Goal: Transaction & Acquisition: Purchase product/service

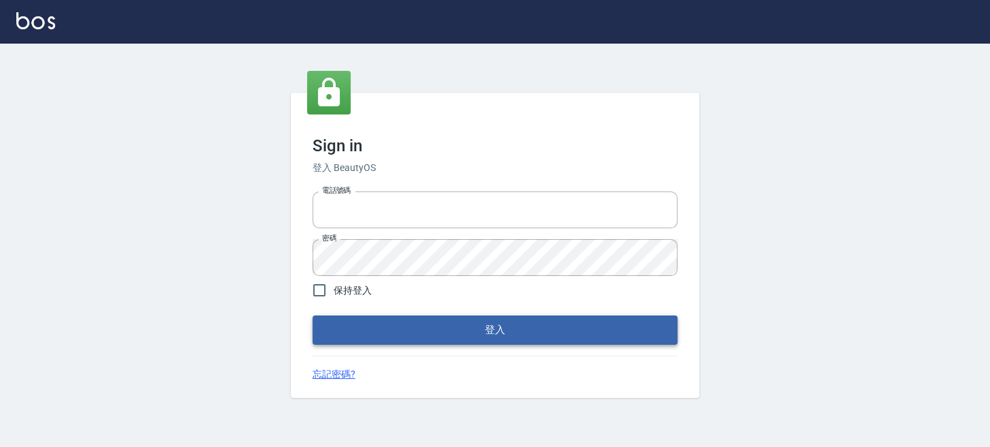
type input "0289832082"
click at [617, 341] on button "登入" at bounding box center [495, 329] width 365 height 29
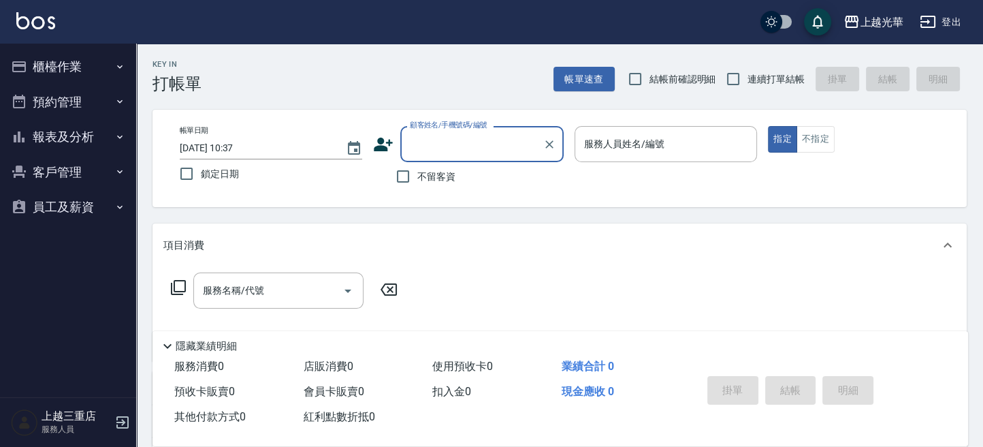
click at [83, 59] on button "櫃檯作業" at bounding box center [67, 66] width 125 height 35
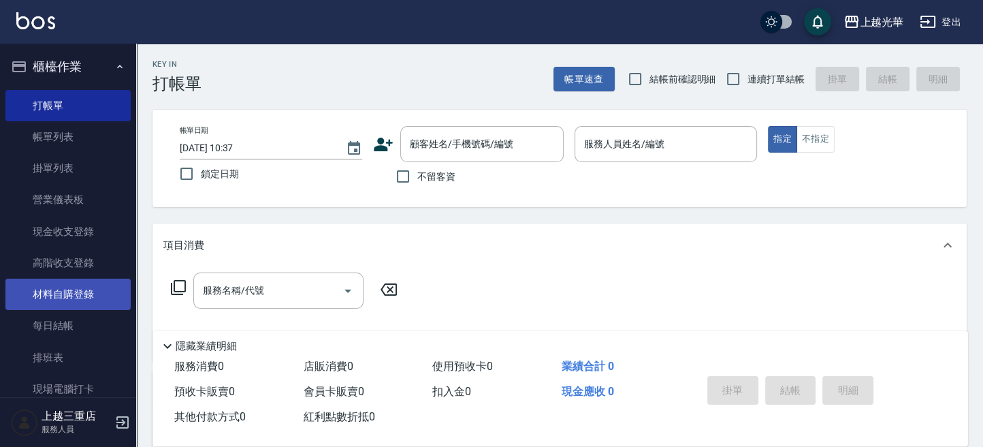
scroll to position [91, 0]
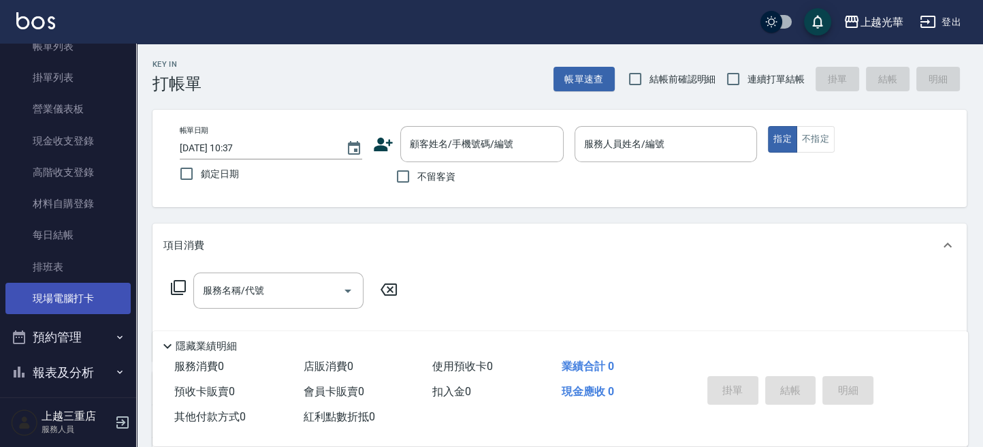
click at [82, 289] on link "現場電腦打卡" at bounding box center [67, 298] width 125 height 31
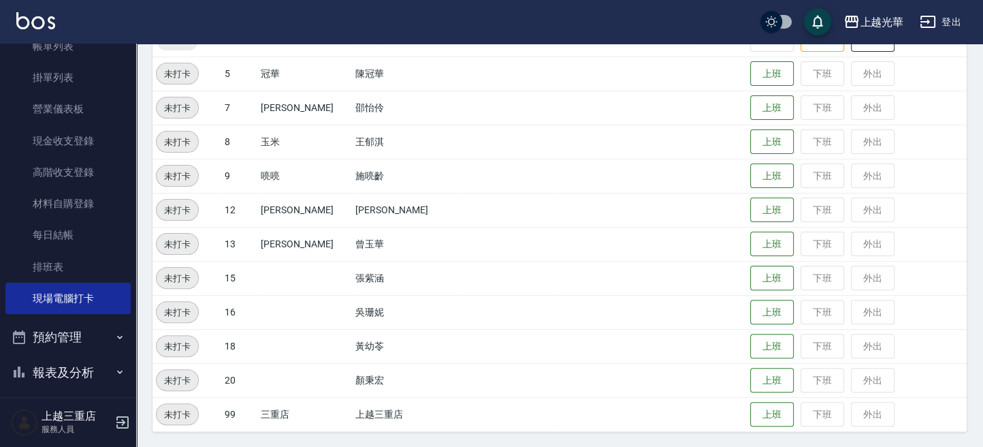
scroll to position [277, 0]
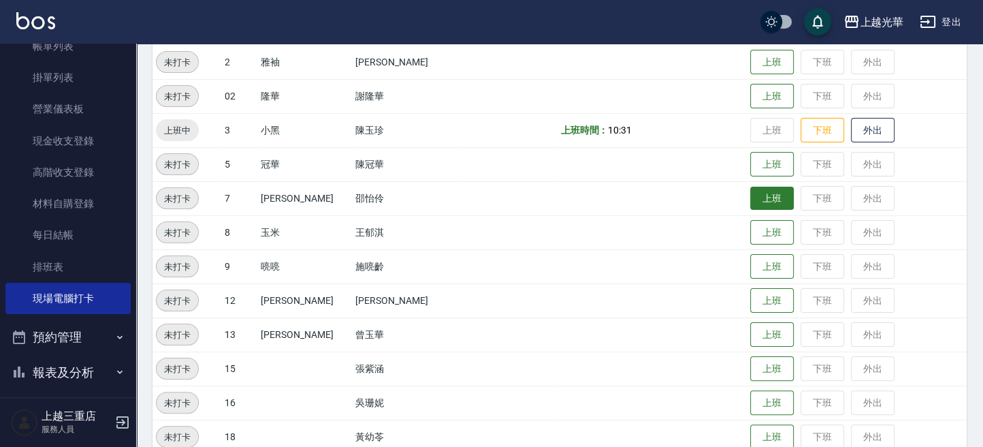
click at [756, 199] on button "上班" at bounding box center [772, 199] width 44 height 24
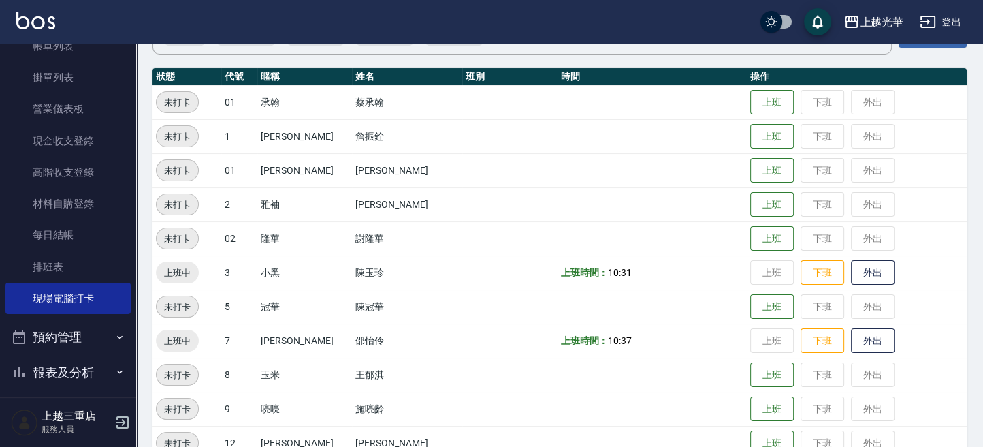
scroll to position [187, 0]
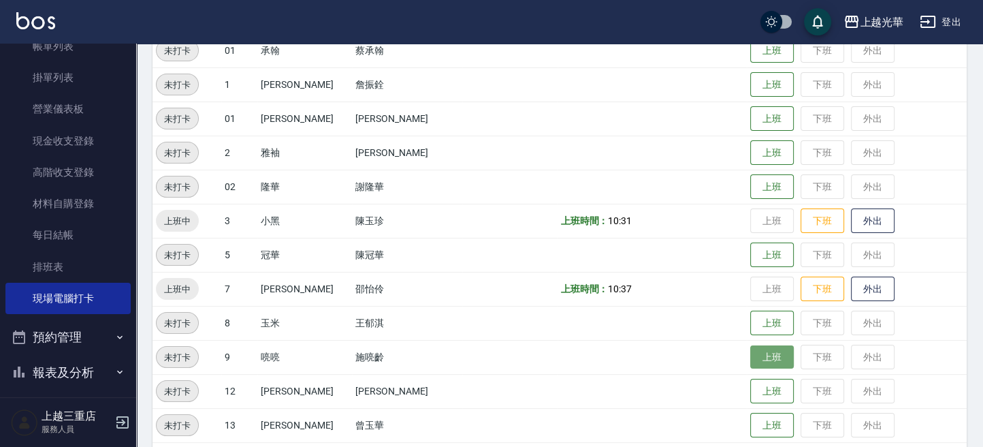
click at [765, 349] on button "上班" at bounding box center [772, 357] width 44 height 24
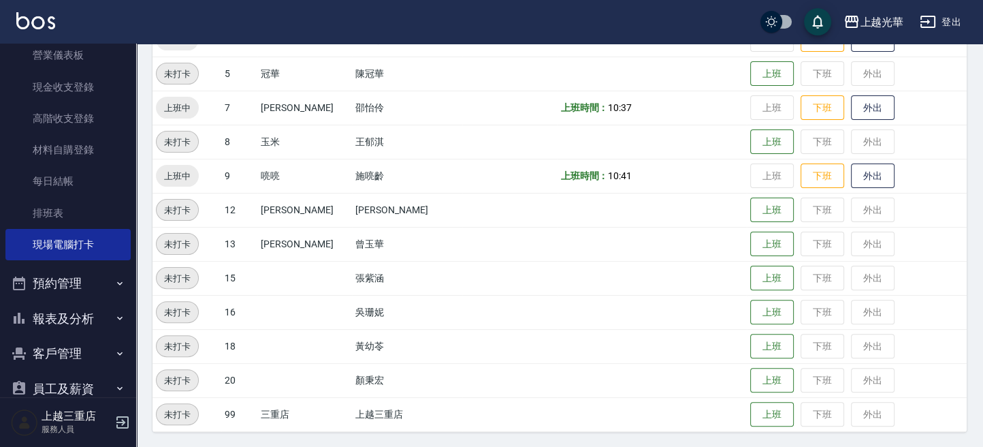
scroll to position [169, 0]
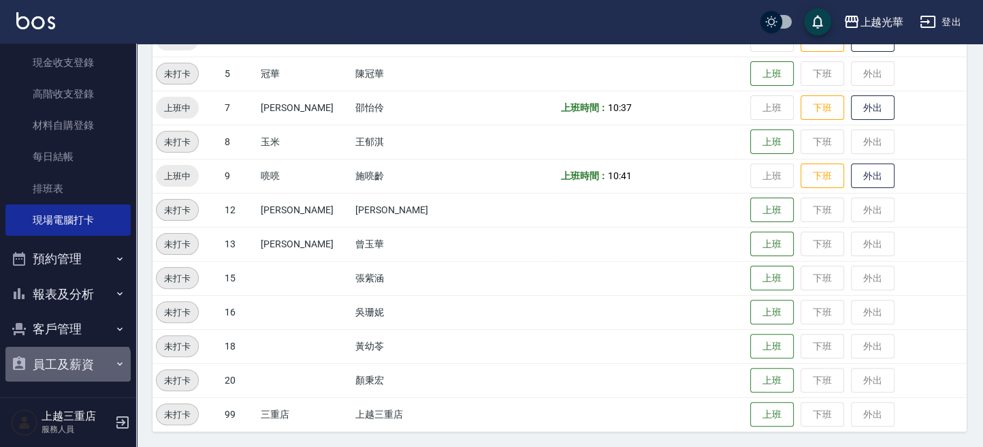
click at [65, 372] on button "員工及薪資" at bounding box center [67, 364] width 125 height 35
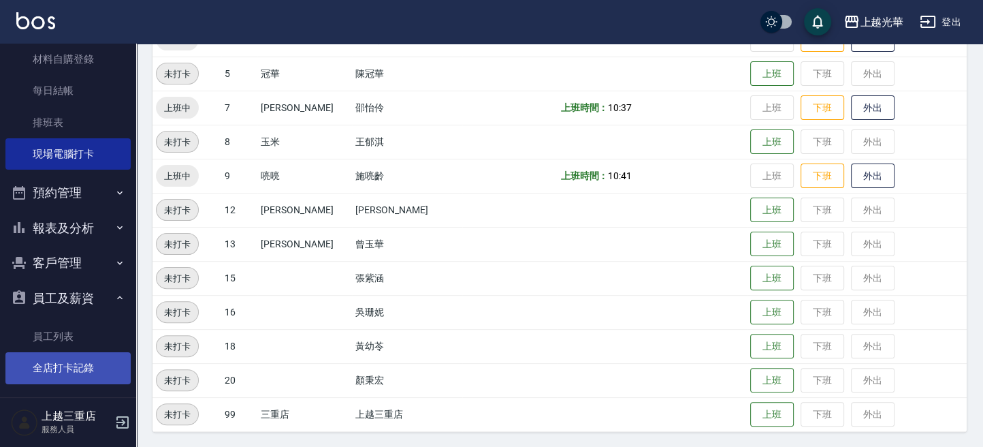
scroll to position [241, 0]
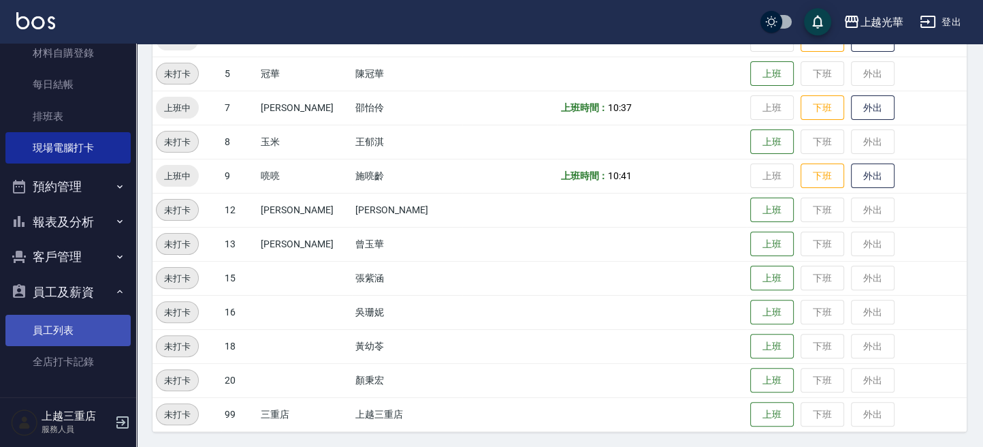
click at [70, 338] on link "員工列表" at bounding box center [67, 330] width 125 height 31
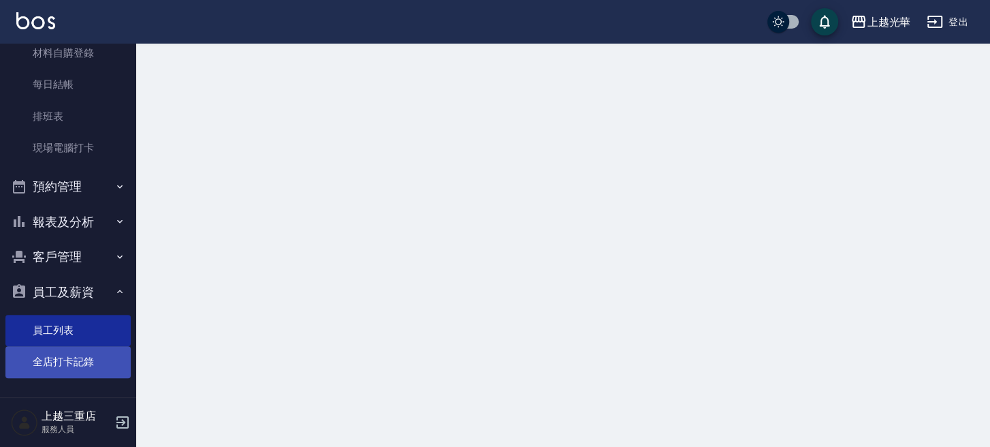
click at [74, 362] on link "全店打卡記錄" at bounding box center [67, 361] width 125 height 31
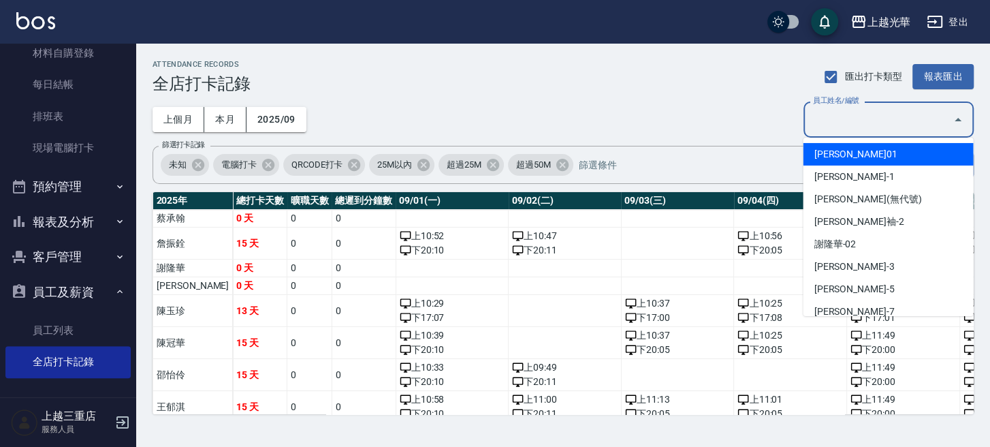
click at [867, 121] on input "員工姓名/編號" at bounding box center [879, 120] width 138 height 24
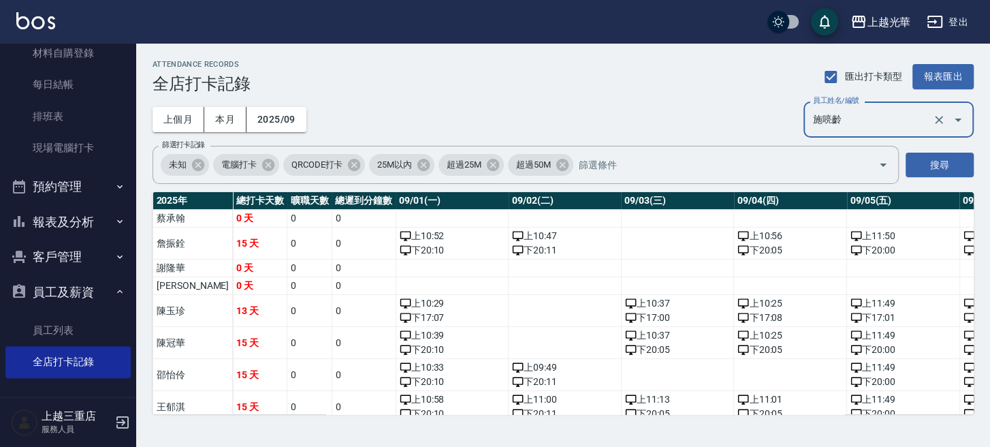
type input "施喨齡"
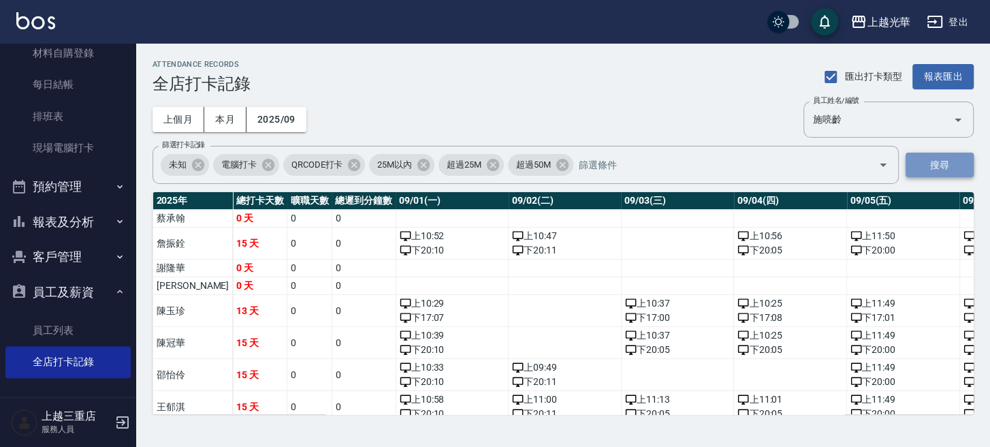
click at [936, 155] on button "搜尋" at bounding box center [940, 165] width 68 height 25
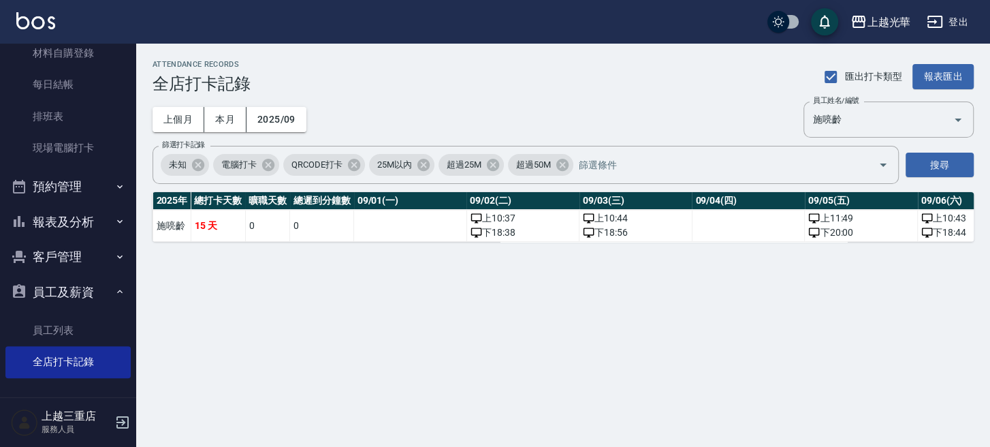
drag, startPoint x: 324, startPoint y: 256, endPoint x: 335, endPoint y: 252, distance: 11.6
click at [343, 256] on div "ATTENDANCE RECORDS 全店打卡記錄 匯出打卡類型 報表匯出 上個月 本月 2025/09 員工姓名/編號 [PERSON_NAME] 員工姓名…" at bounding box center [563, 151] width 854 height 214
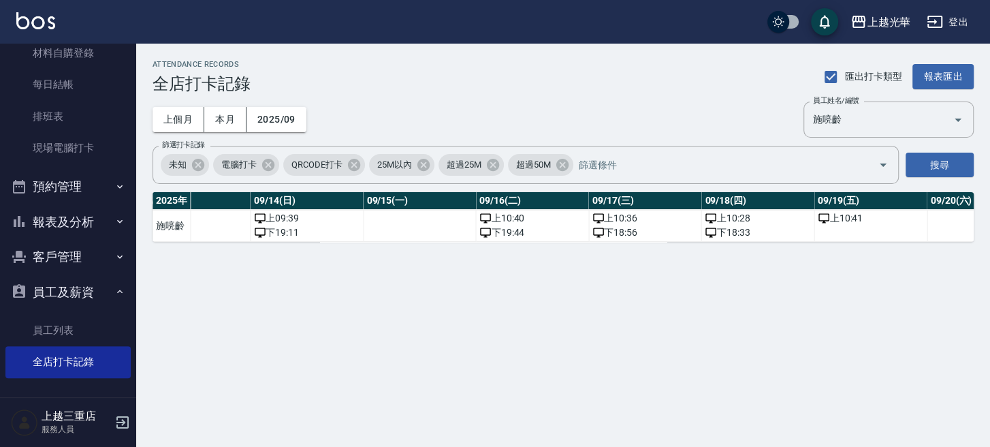
scroll to position [0, 1574]
click at [654, 329] on div "ATTENDANCE RECORDS 全店打卡記錄 匯出打卡類型 報表匯出 上個月 本月 2025/09 員工姓名/編號 [PERSON_NAME] 員工姓名…" at bounding box center [495, 223] width 990 height 447
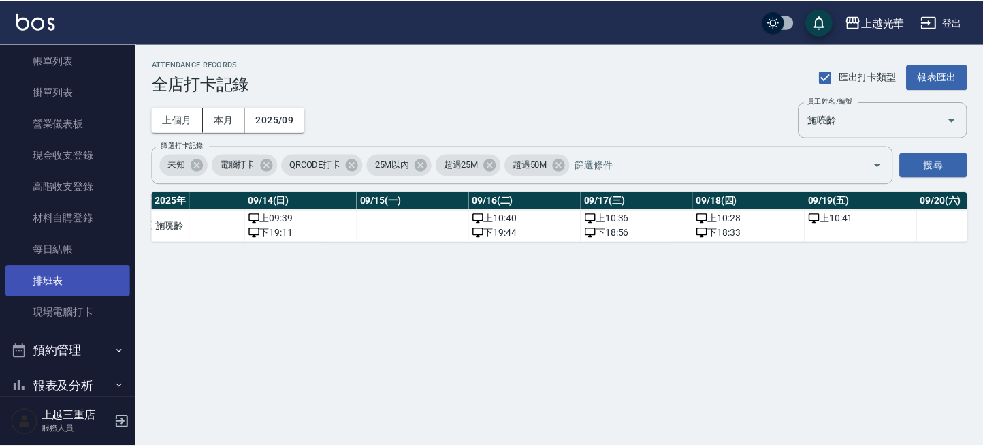
scroll to position [181, 0]
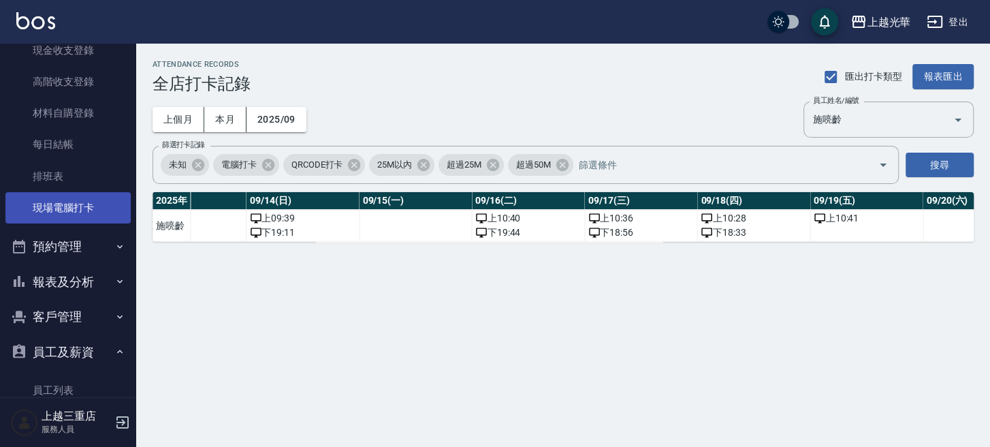
click at [83, 214] on link "現場電腦打卡" at bounding box center [67, 207] width 125 height 31
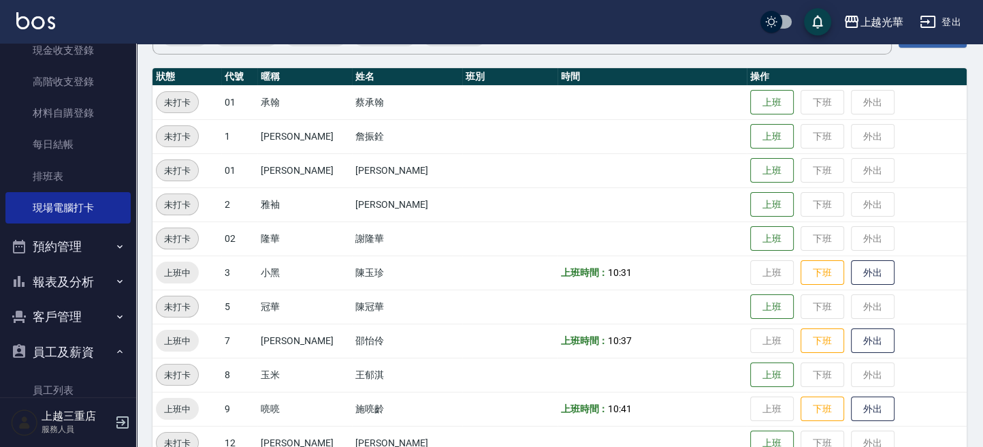
scroll to position [272, 0]
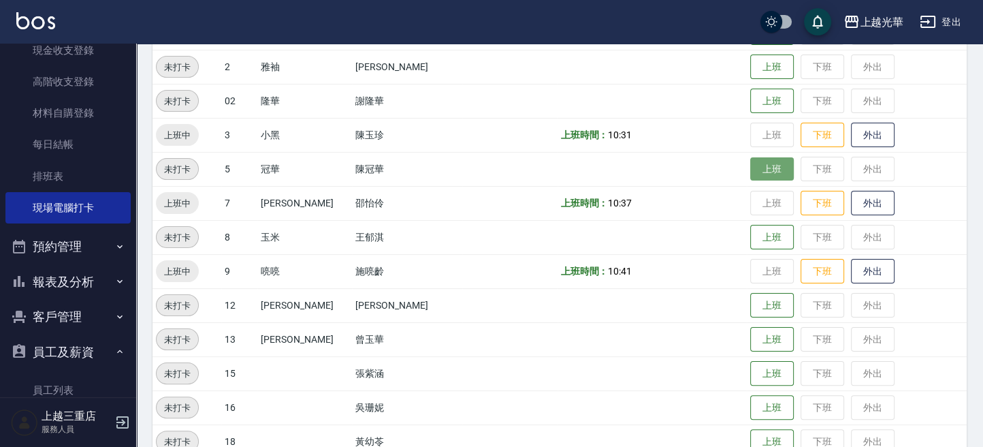
click at [750, 163] on button "上班" at bounding box center [772, 169] width 44 height 24
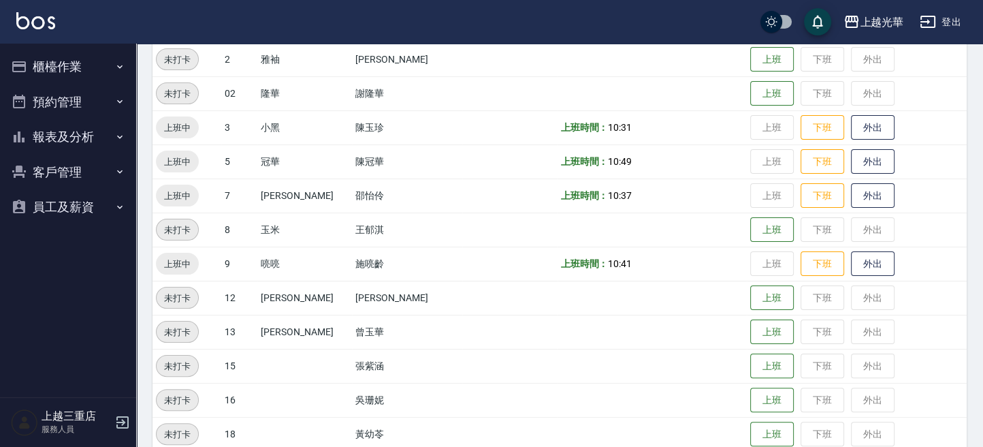
scroll to position [363, 0]
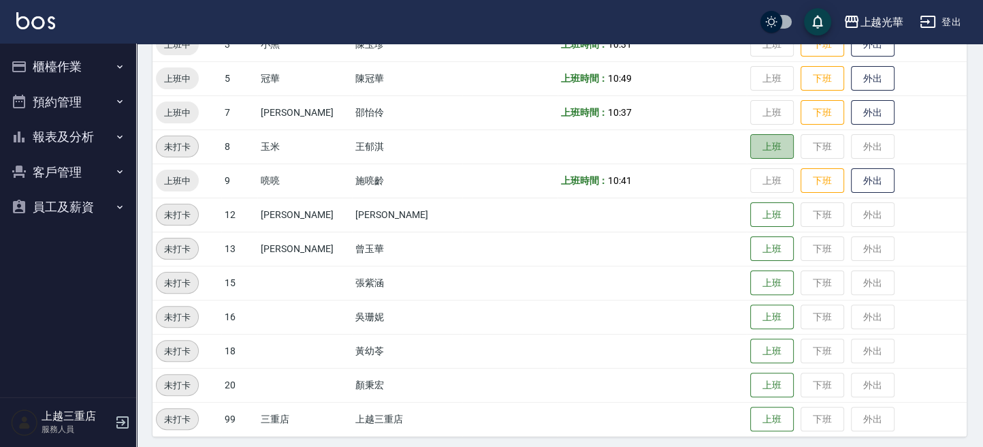
drag, startPoint x: 744, startPoint y: 147, endPoint x: 730, endPoint y: 143, distance: 14.9
click at [750, 146] on button "上班" at bounding box center [772, 146] width 44 height 25
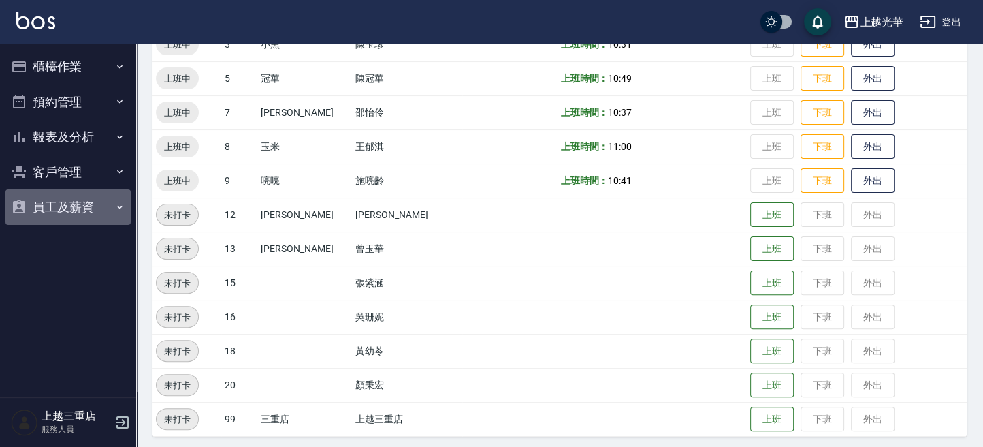
drag, startPoint x: 89, startPoint y: 199, endPoint x: 82, endPoint y: 217, distance: 19.2
click at [89, 202] on button "員工及薪資" at bounding box center [67, 206] width 125 height 35
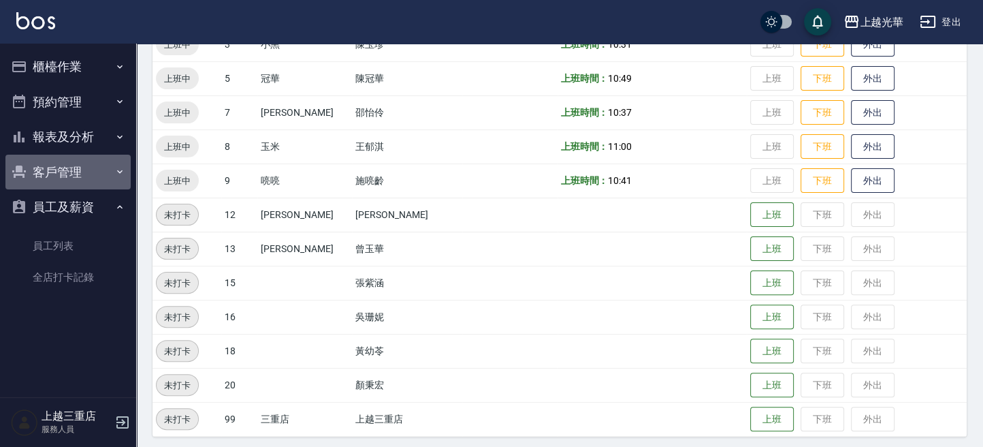
click at [78, 169] on button "客戶管理" at bounding box center [67, 172] width 125 height 35
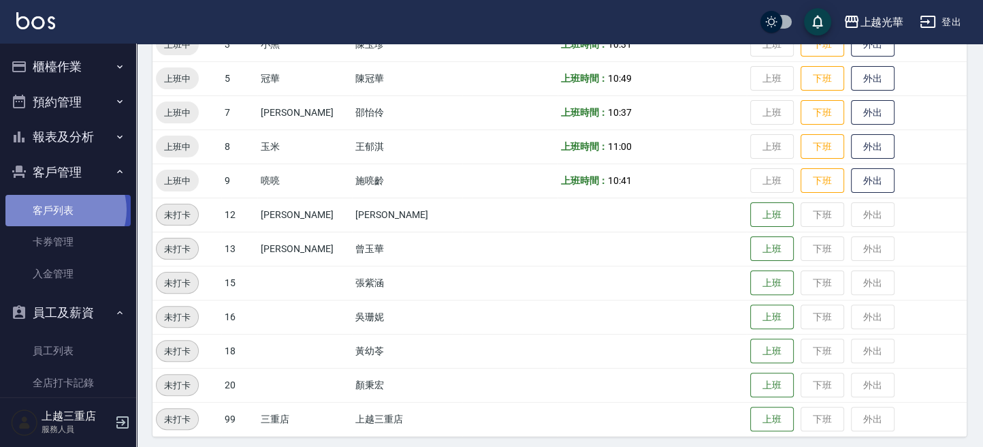
click at [63, 210] on link "客戶列表" at bounding box center [67, 210] width 125 height 31
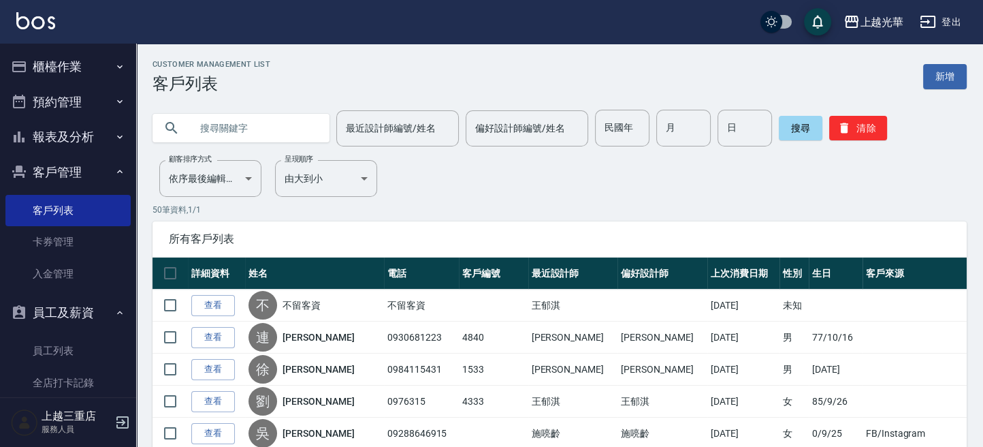
click at [231, 134] on input "text" at bounding box center [255, 128] width 128 height 37
type input "0931092948"
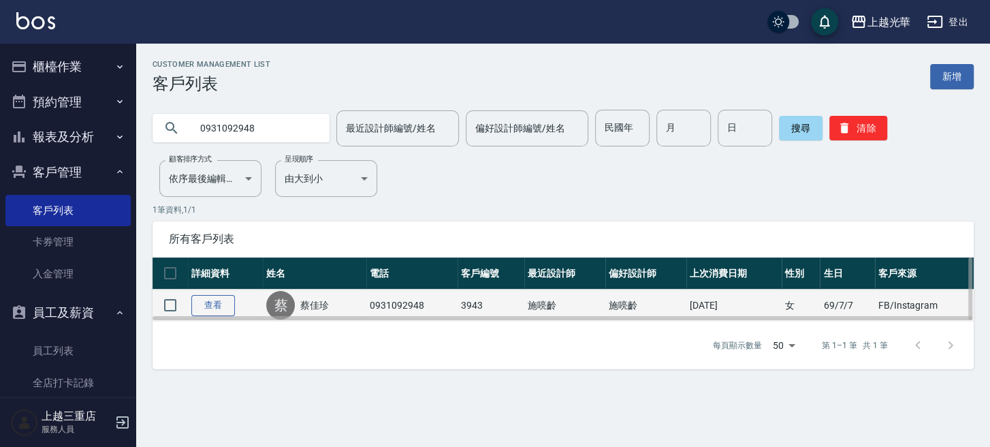
click at [234, 309] on link "查看" at bounding box center [213, 305] width 44 height 21
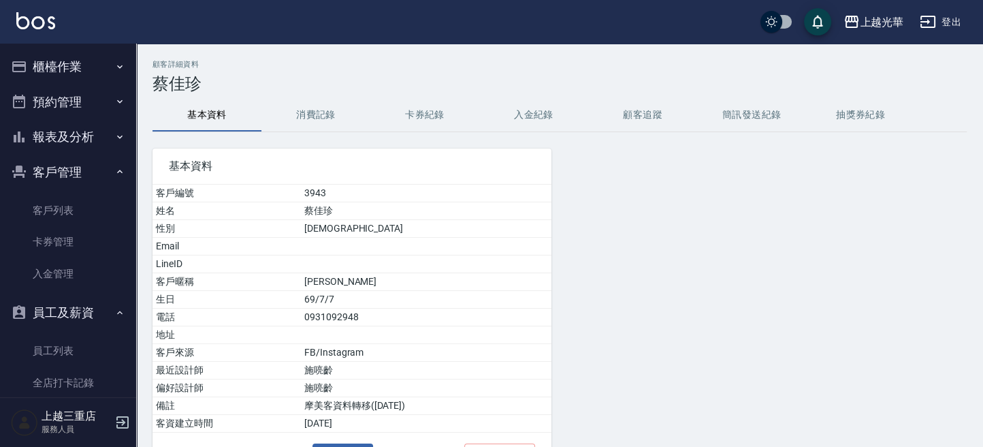
drag, startPoint x: 447, startPoint y: 90, endPoint x: 451, endPoint y: 107, distance: 17.4
click at [449, 93] on h3 "蔡佳珍" at bounding box center [560, 83] width 814 height 19
click at [451, 111] on button "卡券紀錄" at bounding box center [424, 115] width 109 height 33
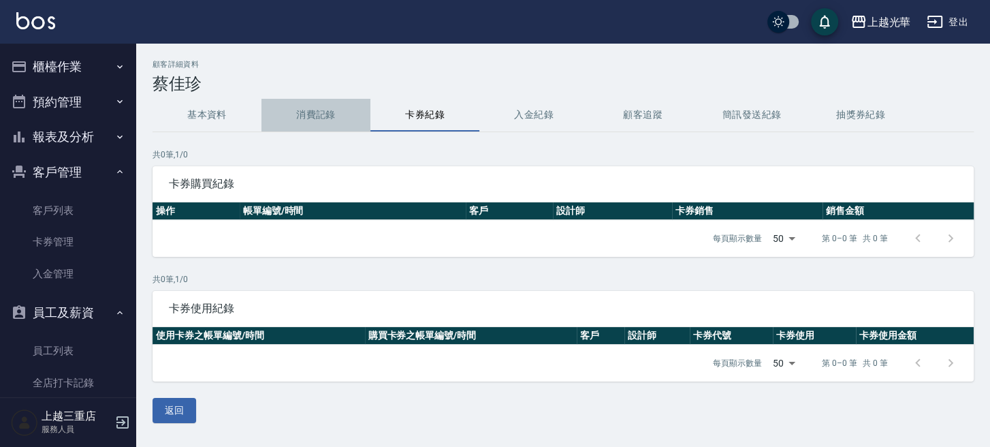
click at [321, 112] on button "消費記錄" at bounding box center [315, 115] width 109 height 33
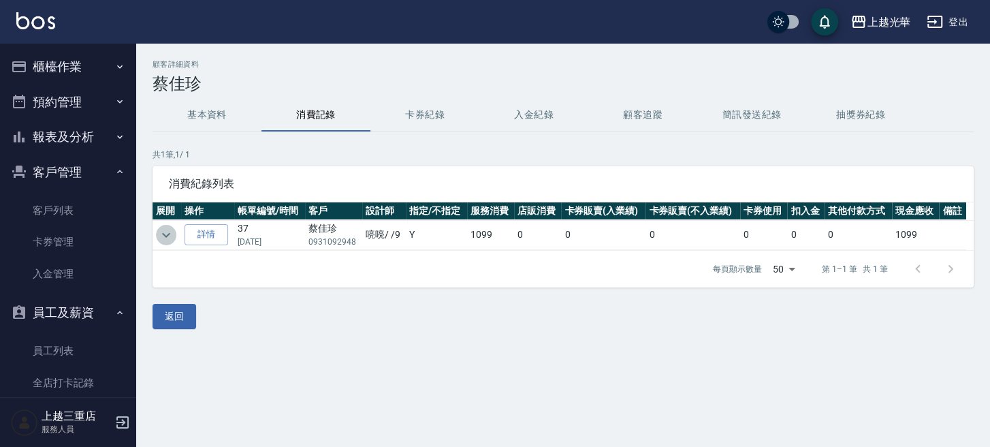
click at [165, 238] on icon "expand row" at bounding box center [166, 235] width 16 height 16
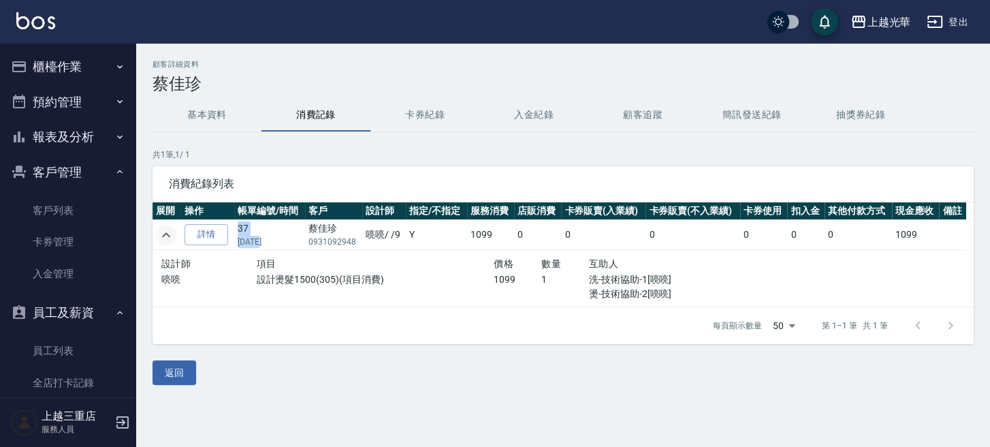
drag, startPoint x: 241, startPoint y: 244, endPoint x: 233, endPoint y: 243, distance: 8.3
click at [233, 243] on tr "詳情 37 01/12/2025 蔡佳珍 0931092948 喨喨 / /9 Y 1099 0 0 0 0 0 0 1099" at bounding box center [563, 235] width 821 height 30
click at [291, 242] on p "01/12/2025" at bounding box center [270, 242] width 64 height 12
drag, startPoint x: 236, startPoint y: 237, endPoint x: 501, endPoint y: 304, distance: 273.8
click at [321, 247] on tr "詳情 37 01/12/2025 蔡佳珍 0931092948 喨喨 / /9 Y 1099 0 0 0 0 0 0 1099" at bounding box center [563, 235] width 821 height 30
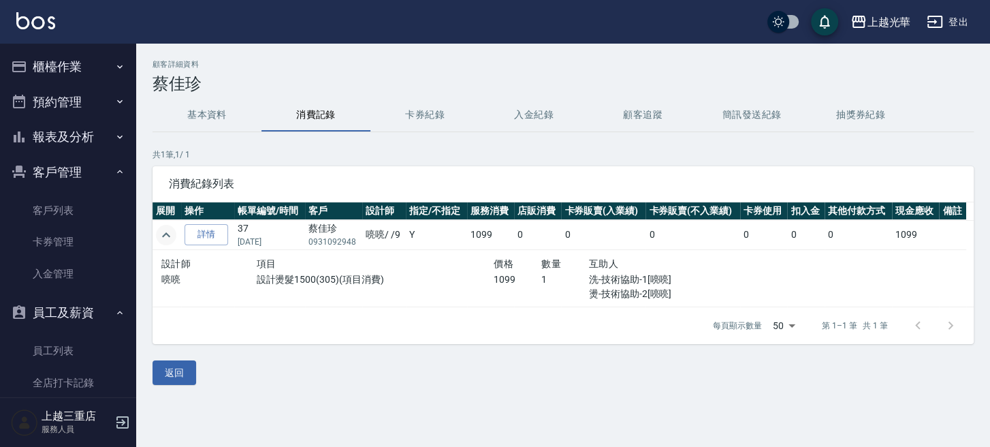
click at [481, 292] on div "設計燙髮1500(305)(項目消費)" at bounding box center [376, 286] width 238 height 29
click at [71, 59] on button "櫃檯作業" at bounding box center [67, 66] width 125 height 35
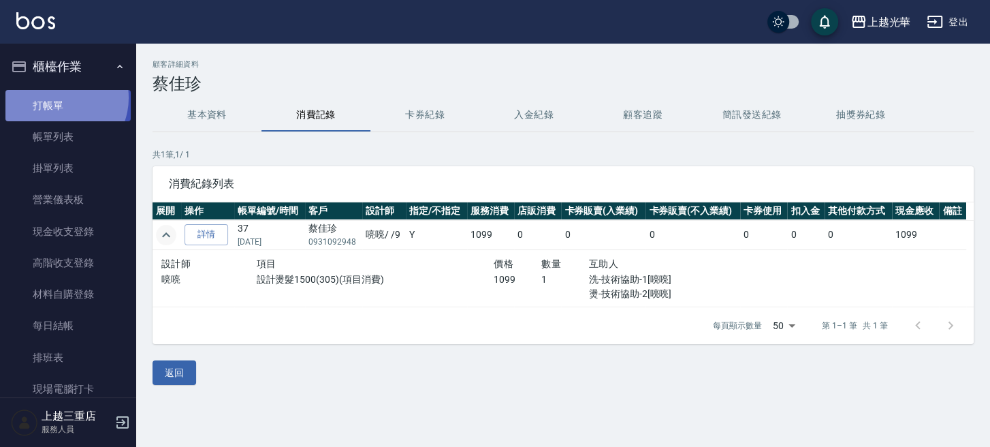
click at [59, 97] on link "打帳單" at bounding box center [67, 105] width 125 height 31
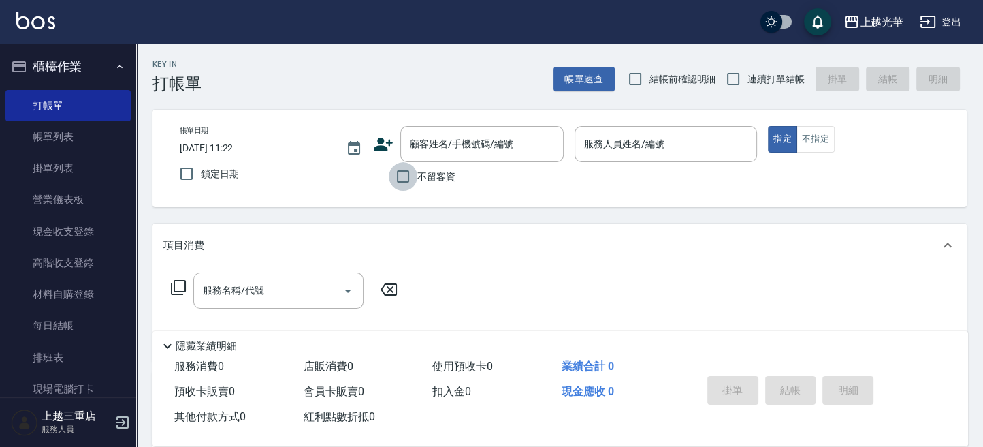
click at [404, 172] on input "不留客資" at bounding box center [403, 176] width 29 height 29
checkbox input "true"
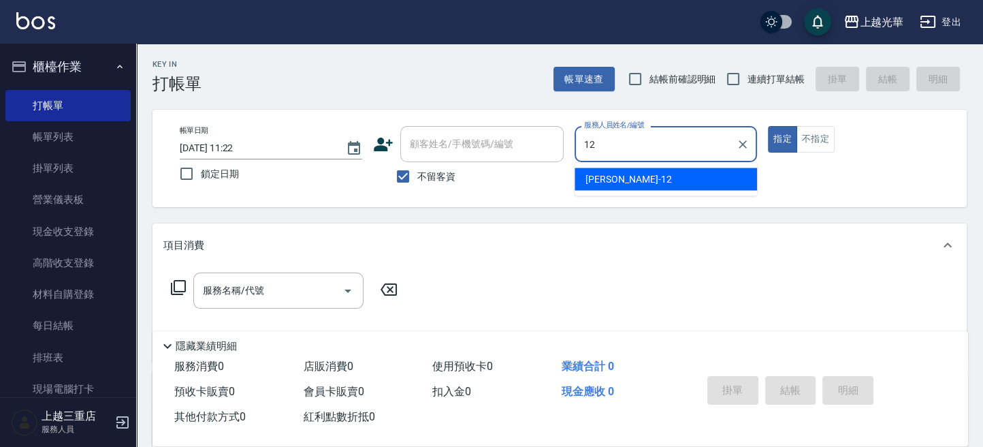
click at [616, 178] on span "雯欣 -12" at bounding box center [629, 179] width 86 height 14
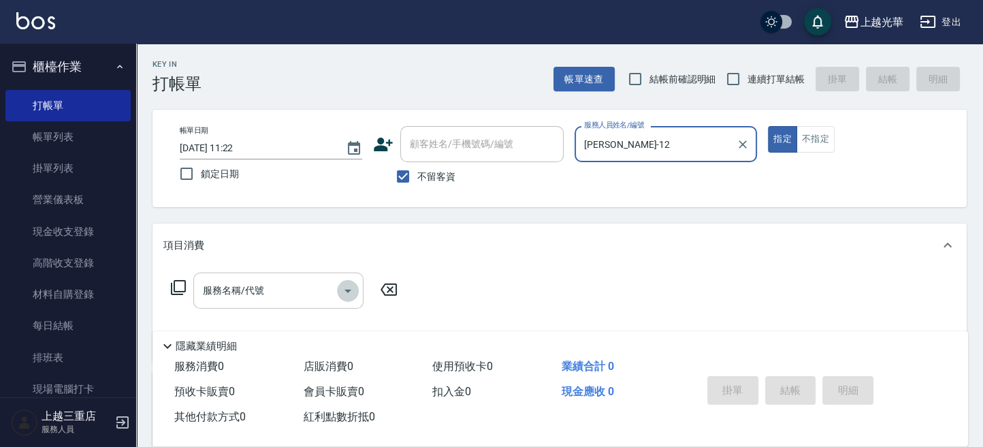
drag, startPoint x: 350, startPoint y: 293, endPoint x: 342, endPoint y: 296, distance: 8.9
click at [349, 292] on icon "Open" at bounding box center [348, 291] width 16 height 16
type input "雯欣-12"
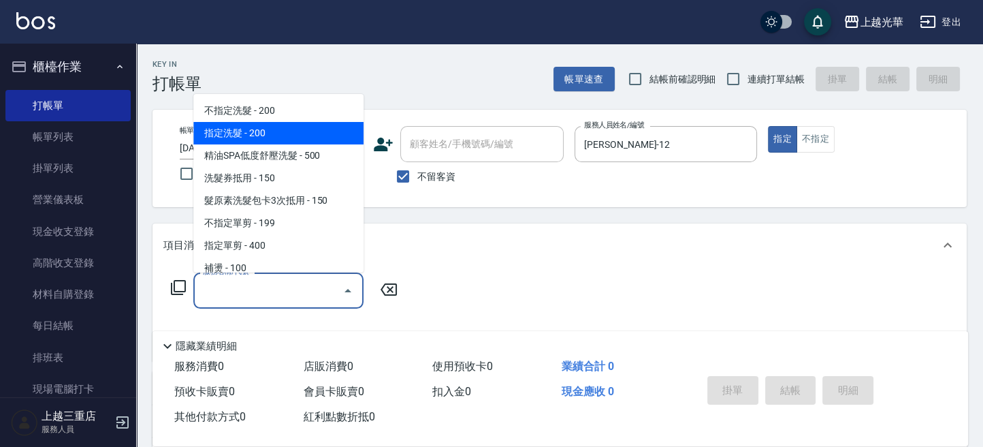
drag, startPoint x: 230, startPoint y: 129, endPoint x: 233, endPoint y: 164, distance: 34.8
click at [229, 130] on span "指定洗髮 - 200" at bounding box center [278, 133] width 170 height 22
type input "指定洗髮(102)"
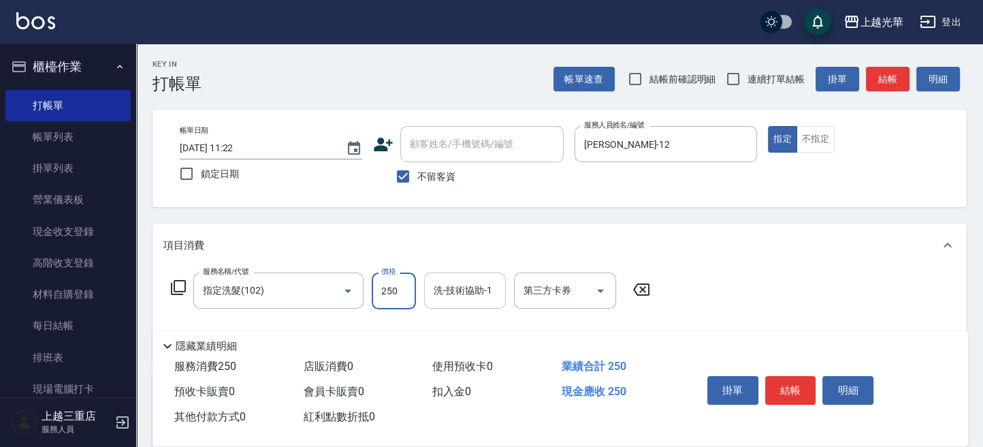
type input "250"
click at [473, 289] on input "洗-技術協助-1" at bounding box center [464, 290] width 69 height 24
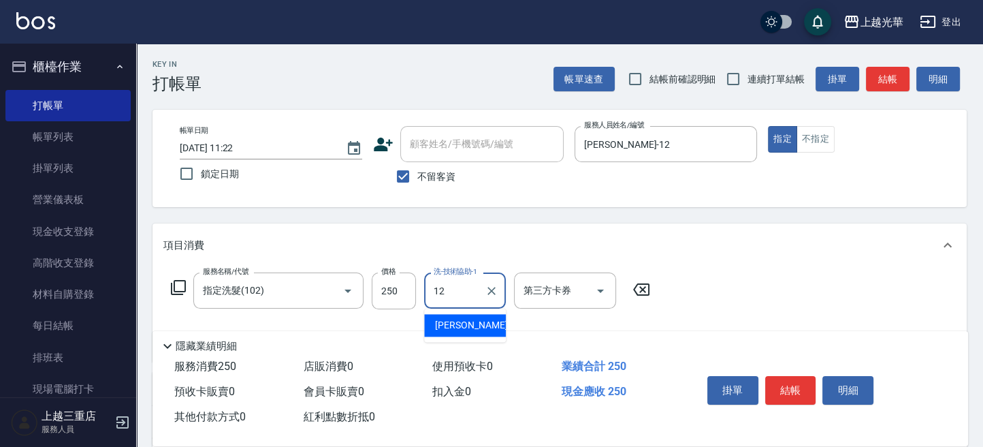
drag, startPoint x: 457, startPoint y: 328, endPoint x: 485, endPoint y: 327, distance: 27.9
click at [458, 327] on span "雯欣 -12" at bounding box center [478, 325] width 86 height 14
type input "雯欣-12"
click at [785, 383] on button "結帳" at bounding box center [790, 390] width 51 height 29
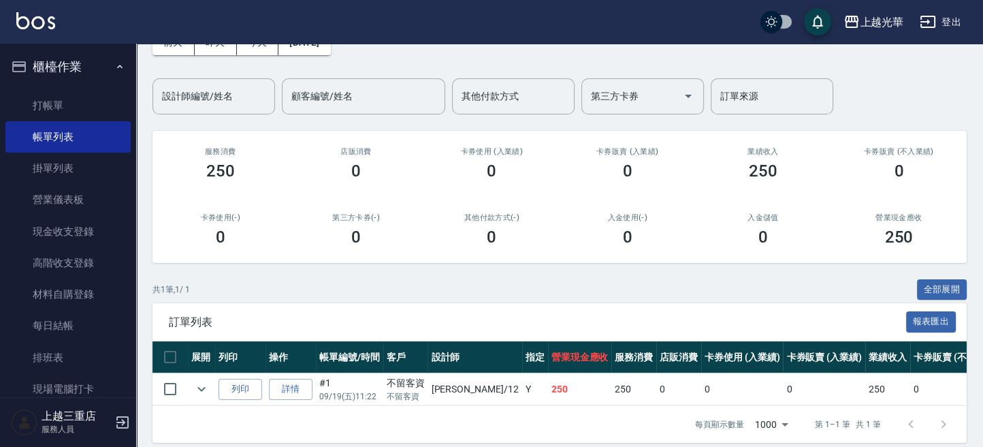
scroll to position [104, 0]
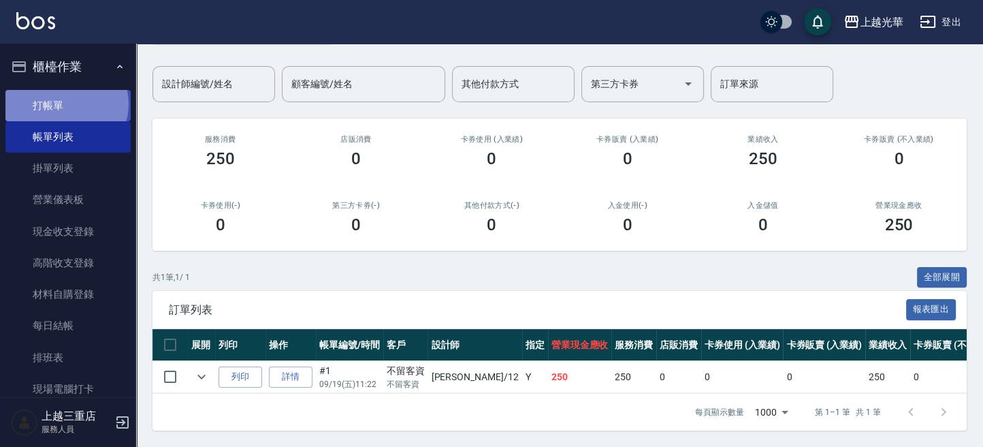
click at [65, 104] on link "打帳單" at bounding box center [67, 105] width 125 height 31
